Goal: Task Accomplishment & Management: Manage account settings

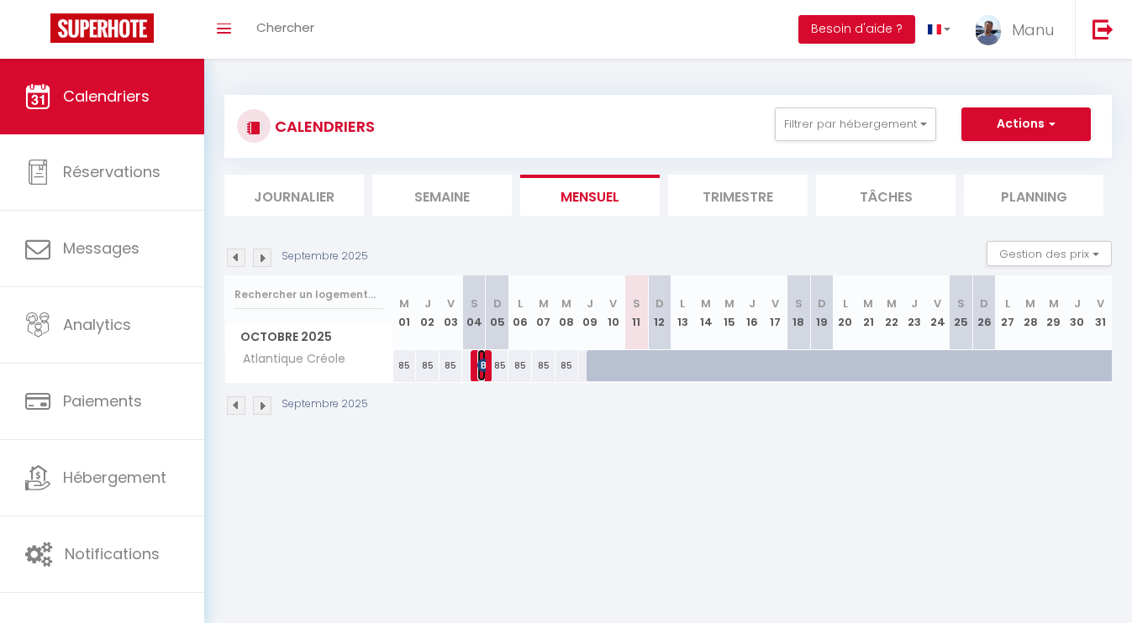
click at [482, 365] on img at bounding box center [483, 365] width 13 height 13
select select "OK"
select select "KO"
select select "0"
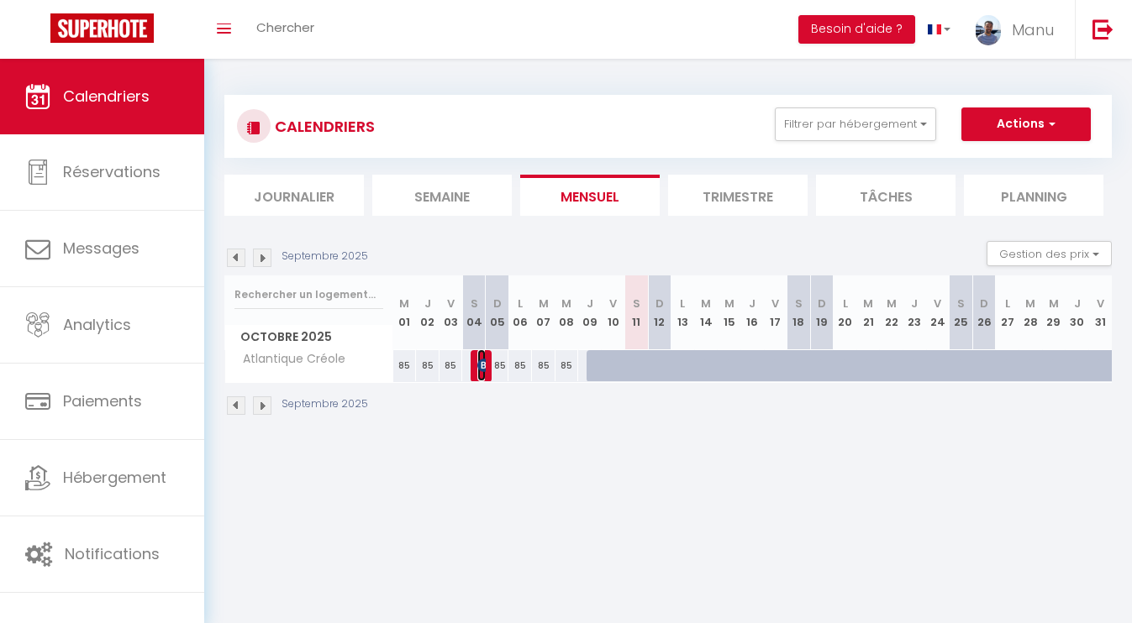
select select "1"
select select
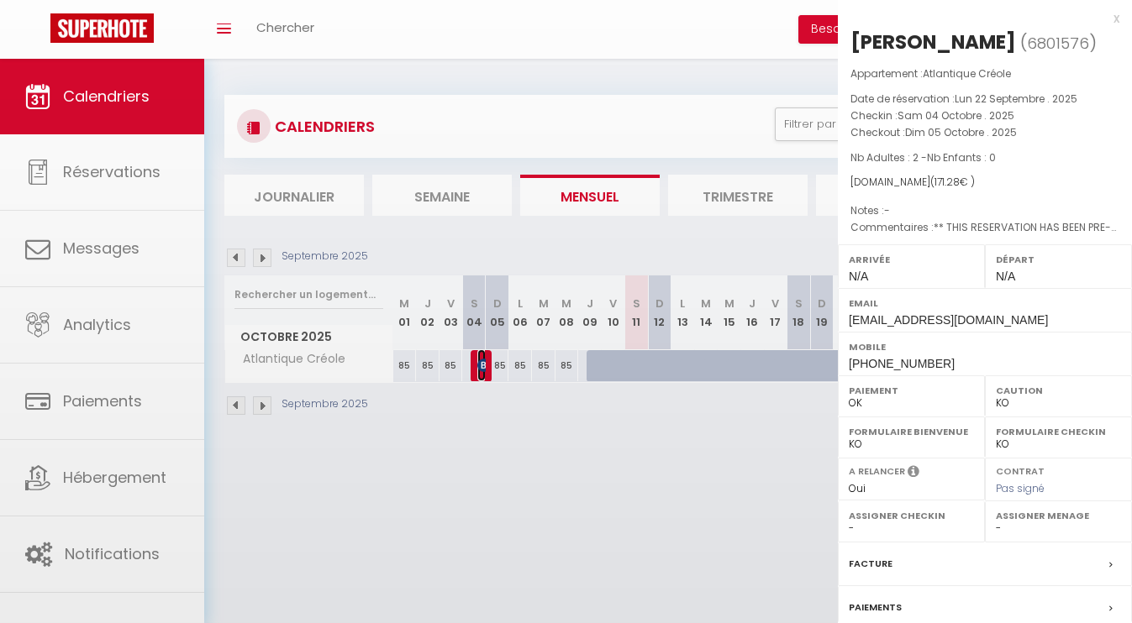
select select "44261"
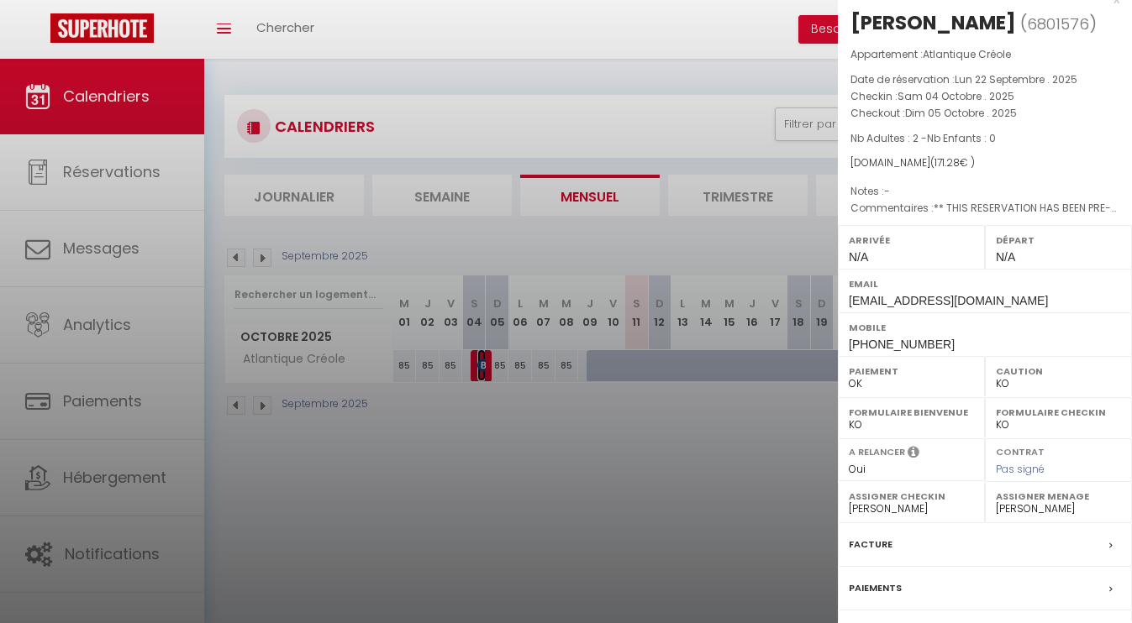
scroll to position [160, 0]
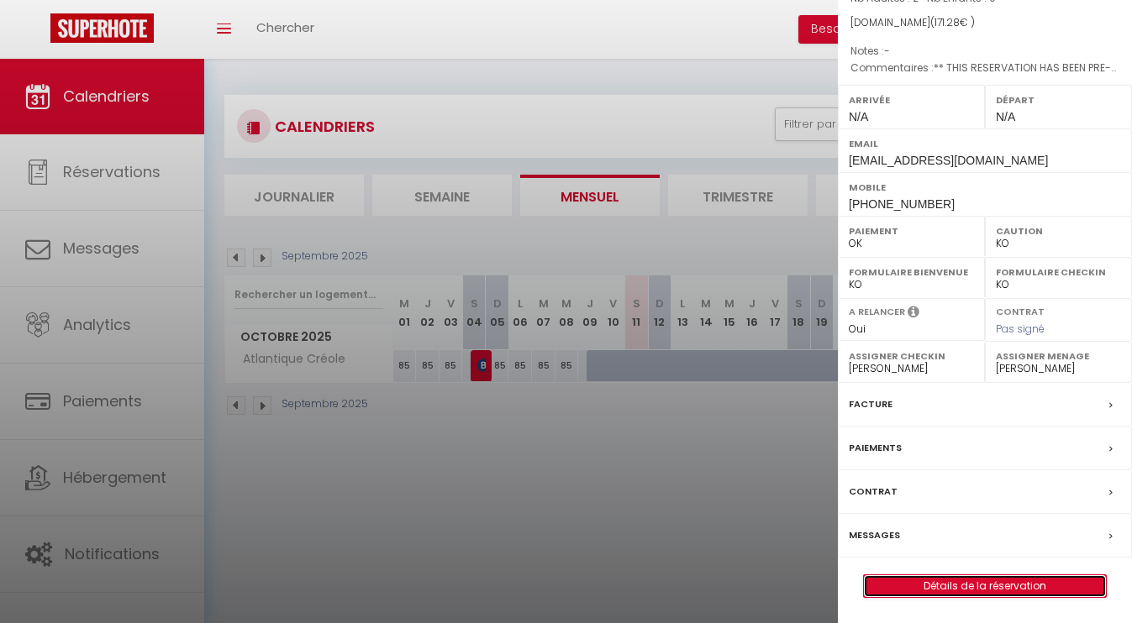
click at [966, 586] on link "Détails de la réservation" at bounding box center [985, 587] width 242 height 22
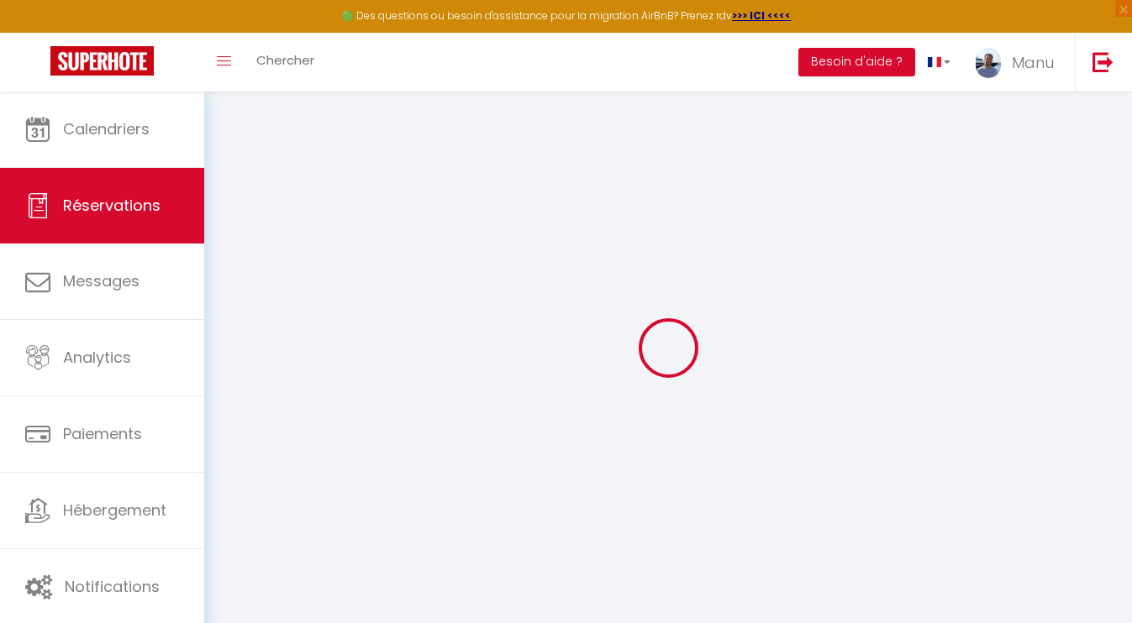
select select
checkbox input "false"
type textarea "** THIS RESERVATION HAS BEEN PRE-PAID ** BOOKING NOTE : Payment charge is EUR 1…"
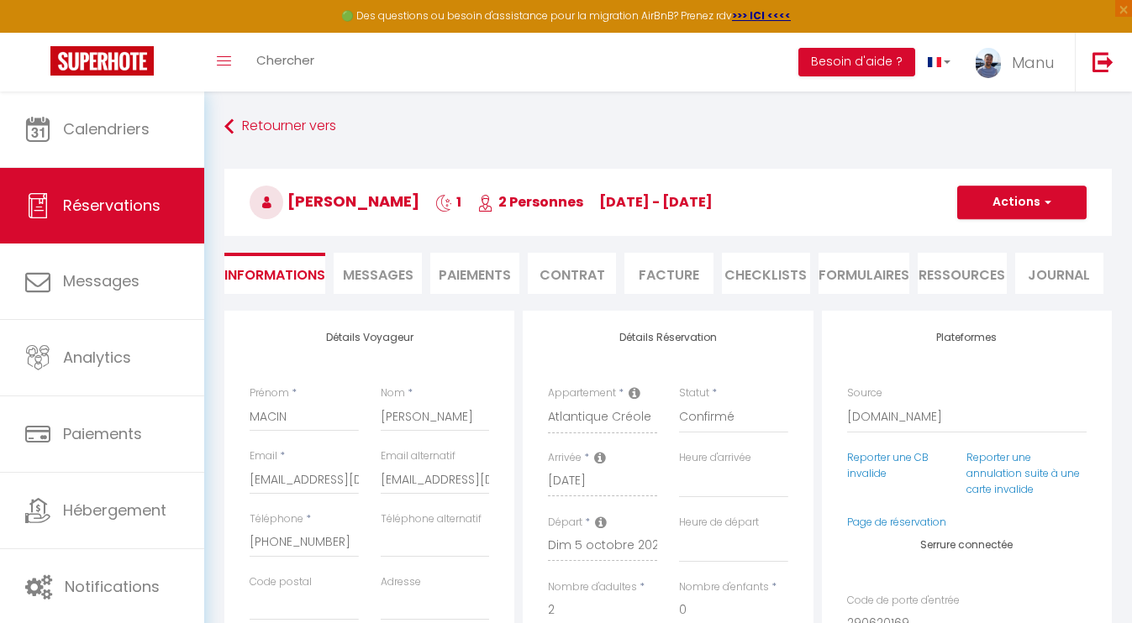
type input "75"
type input "6"
select select
checkbox input "false"
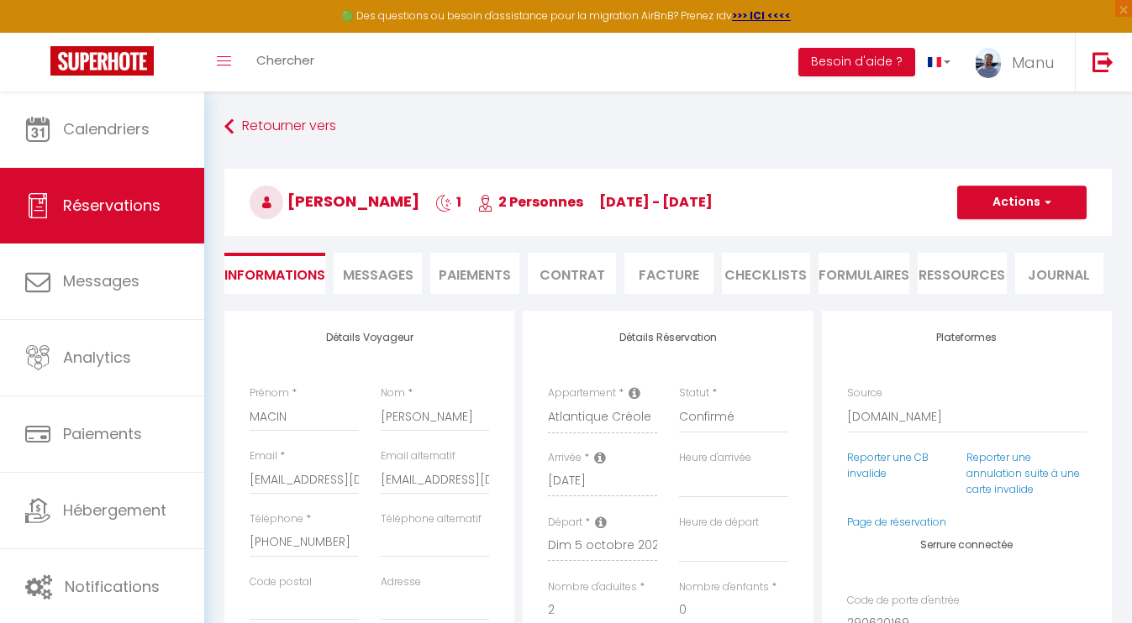
select select
click at [760, 277] on li "CHECKLISTS" at bounding box center [766, 273] width 88 height 41
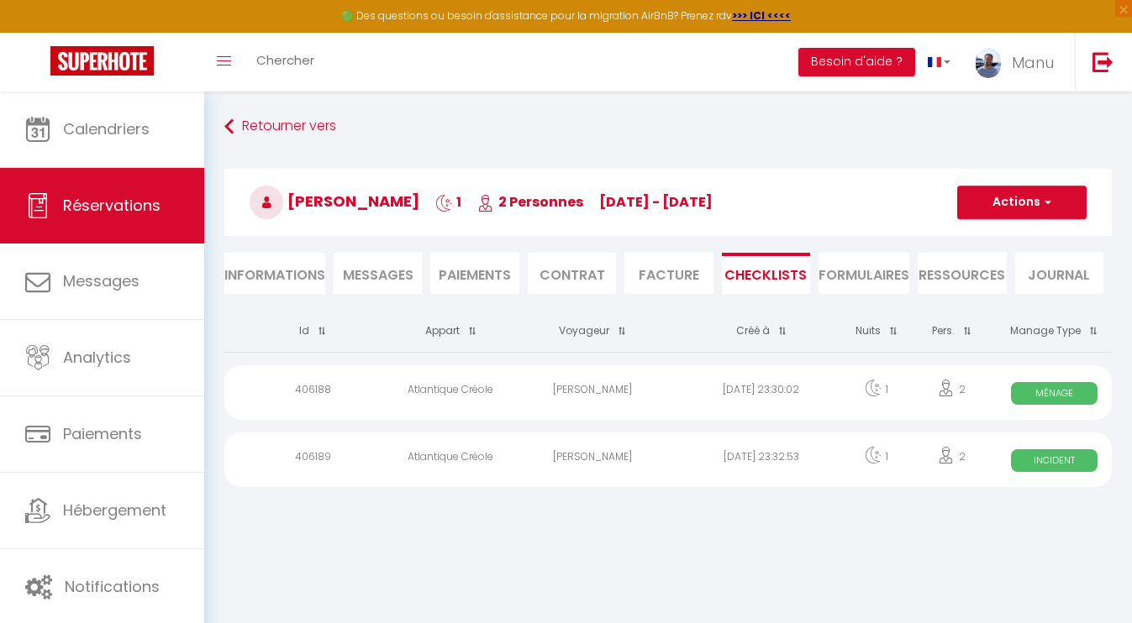
click at [1045, 460] on span "Incident" at bounding box center [1054, 461] width 87 height 23
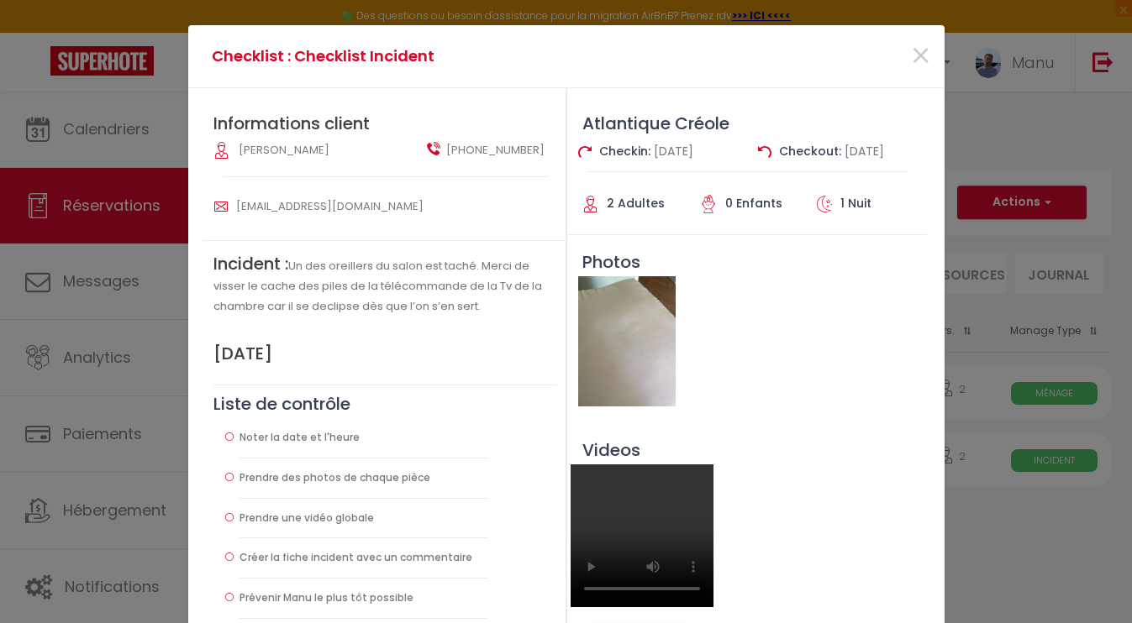
click at [624, 350] on img at bounding box center [626, 341] width 97 height 130
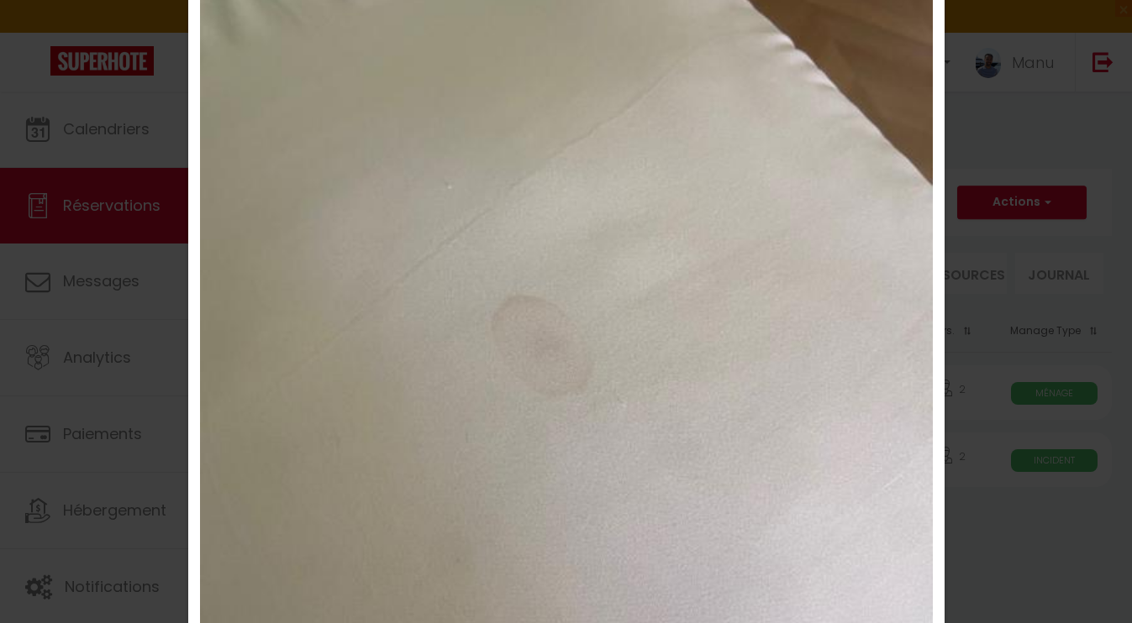
scroll to position [89, 0]
